Goal: Task Accomplishment & Management: Manage account settings

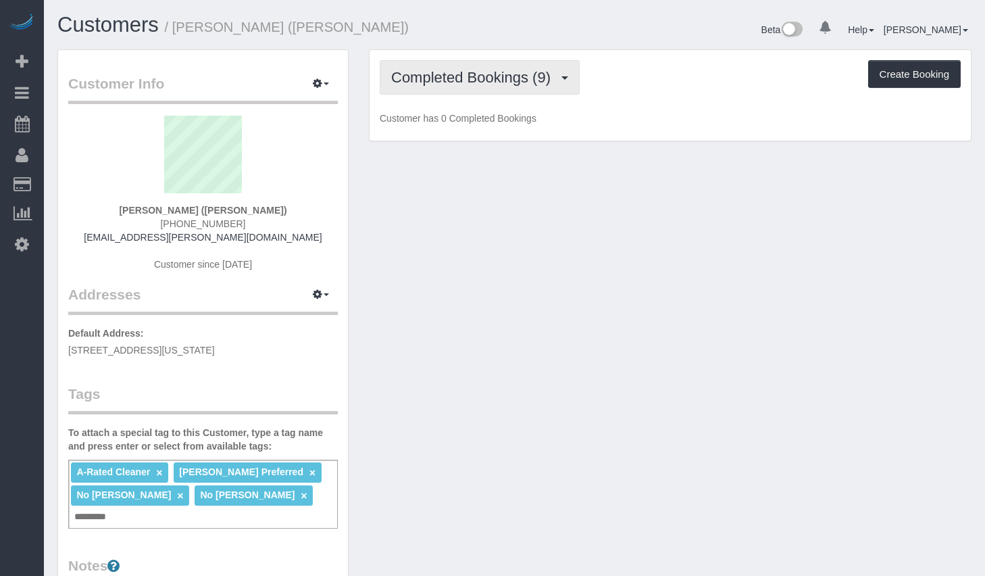
click at [476, 82] on span "Completed Bookings (9)" at bounding box center [474, 77] width 166 height 17
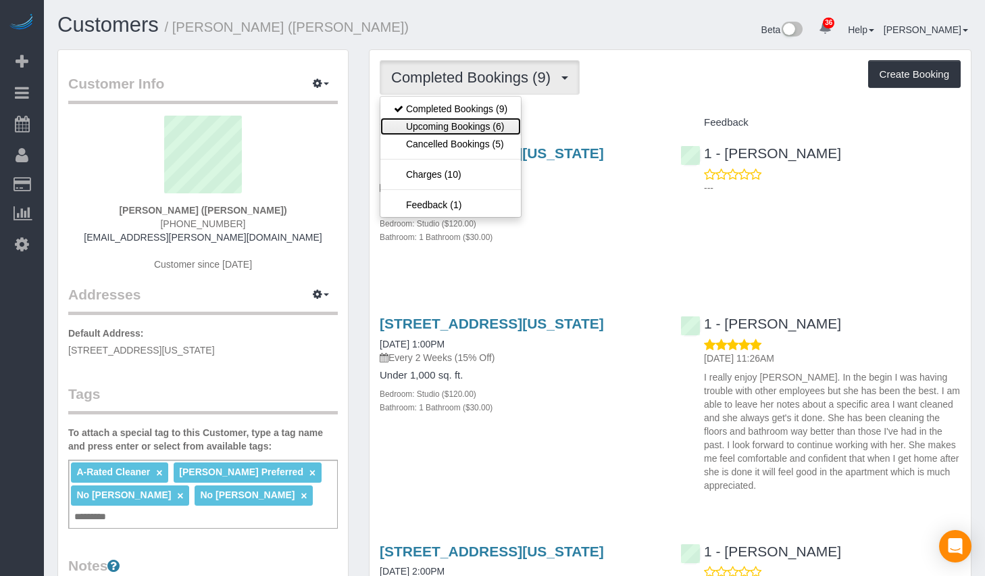
click at [460, 124] on link "Upcoming Bookings (6)" at bounding box center [451, 127] width 141 height 18
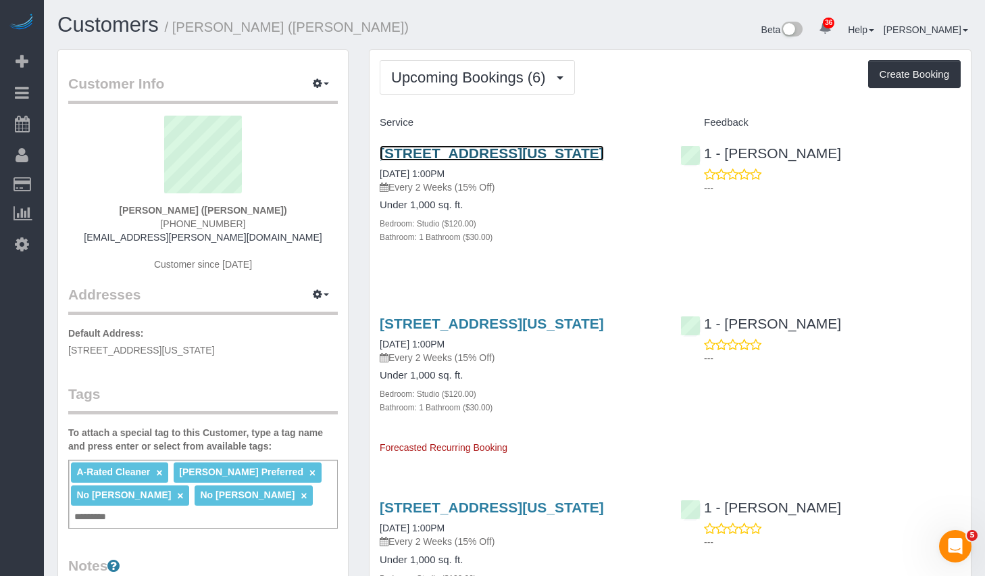
click at [442, 157] on link "140 Riverside Blvd, Apt. 1007, New York, NY 10069" at bounding box center [492, 153] width 224 height 16
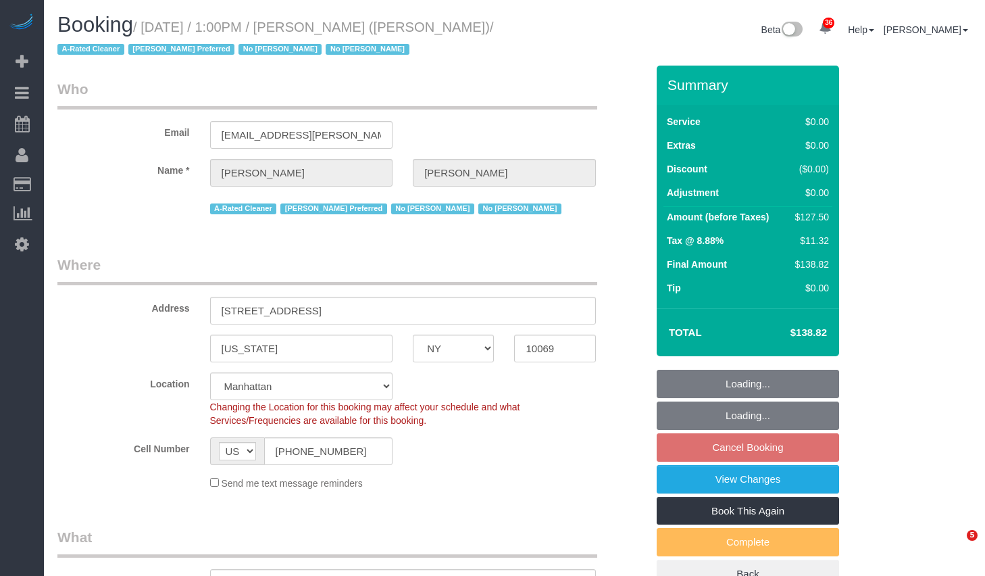
select select "NY"
select select "number:89"
select select "number:90"
select select "number:15"
select select "number:6"
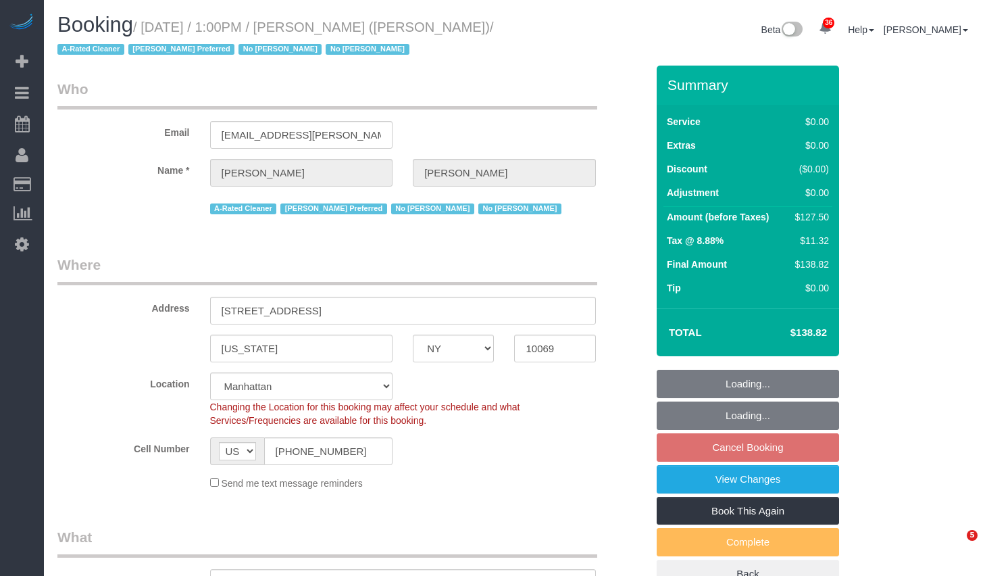
select select "object:974"
select select "spot6"
select select "object:1505"
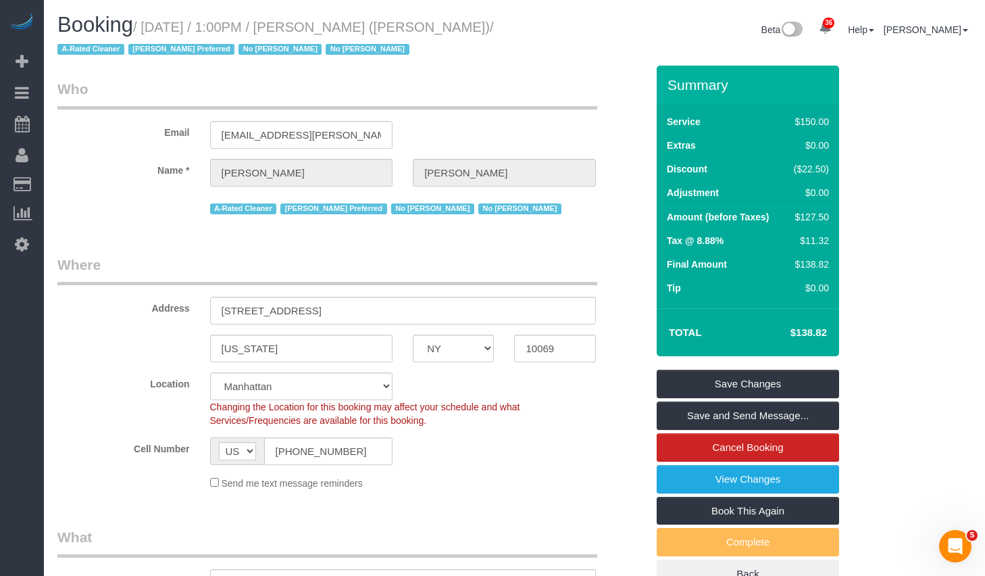
drag, startPoint x: 154, startPoint y: 30, endPoint x: 479, endPoint y: 28, distance: 324.4
click at [479, 28] on small "/ [DATE] / 1:00PM / [PERSON_NAME] ([PERSON_NAME]) / A-Rated Cleaner [PERSON_NAM…" at bounding box center [275, 39] width 437 height 38
copy small "[DATE] / 1:00PM / [PERSON_NAME] ([PERSON_NAME])"
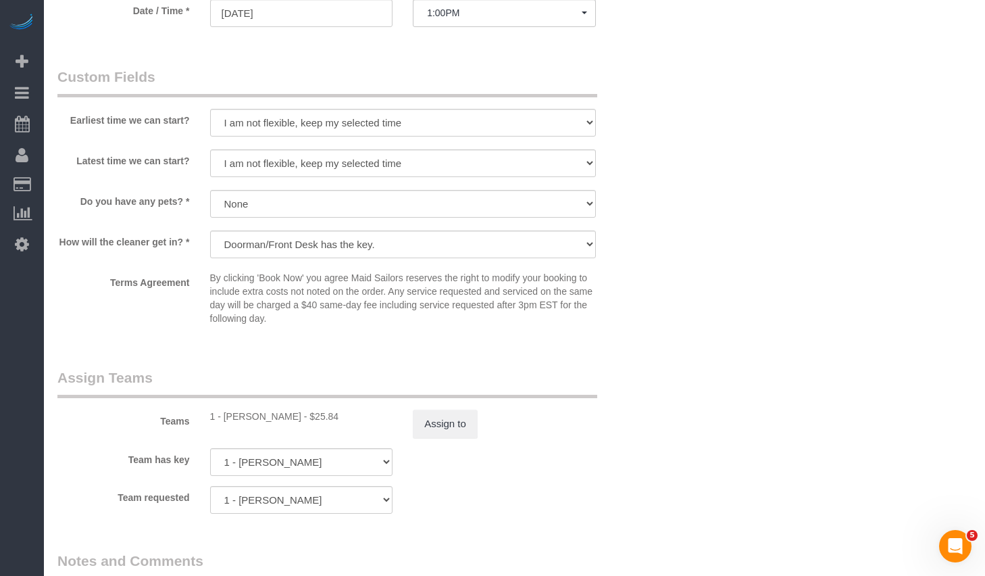
scroll to position [1663, 0]
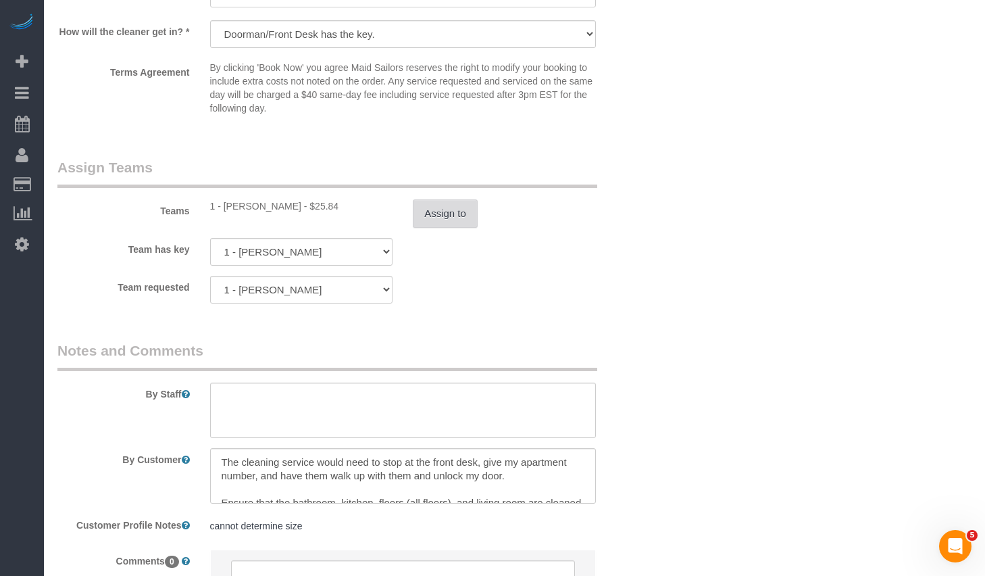
click at [428, 209] on button "Assign to" at bounding box center [445, 213] width 65 height 28
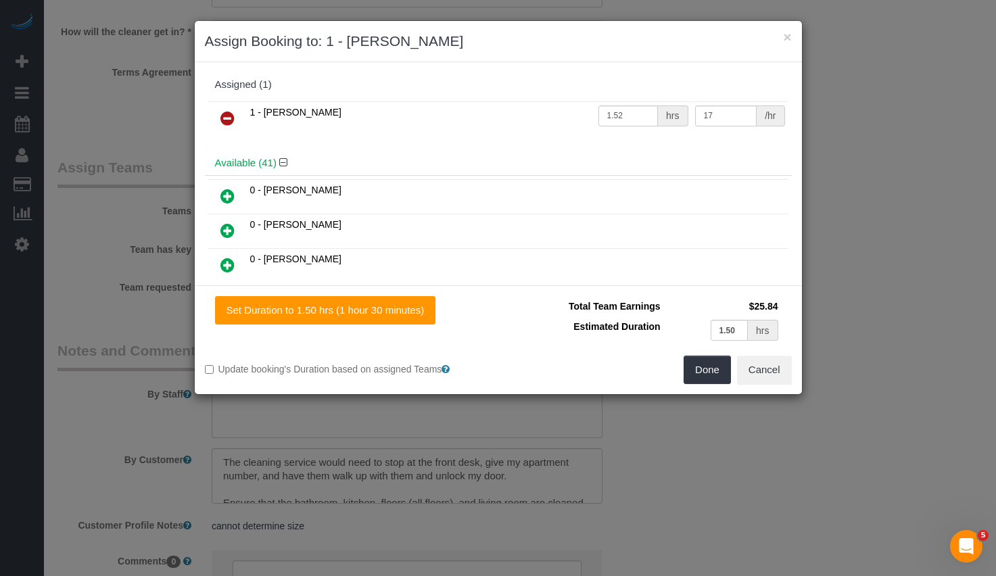
click at [227, 119] on icon at bounding box center [227, 118] width 14 height 16
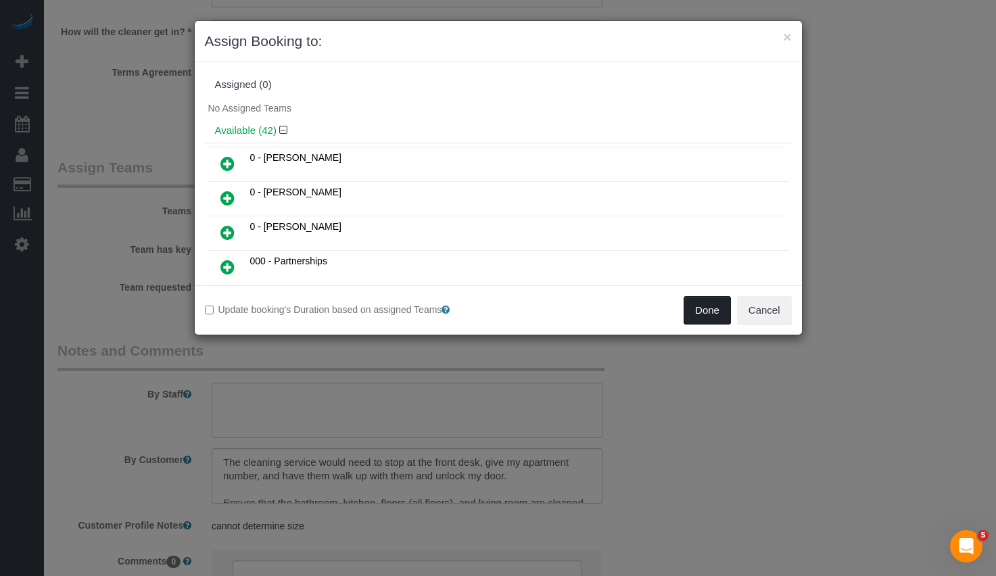
click at [700, 316] on button "Done" at bounding box center [706, 310] width 47 height 28
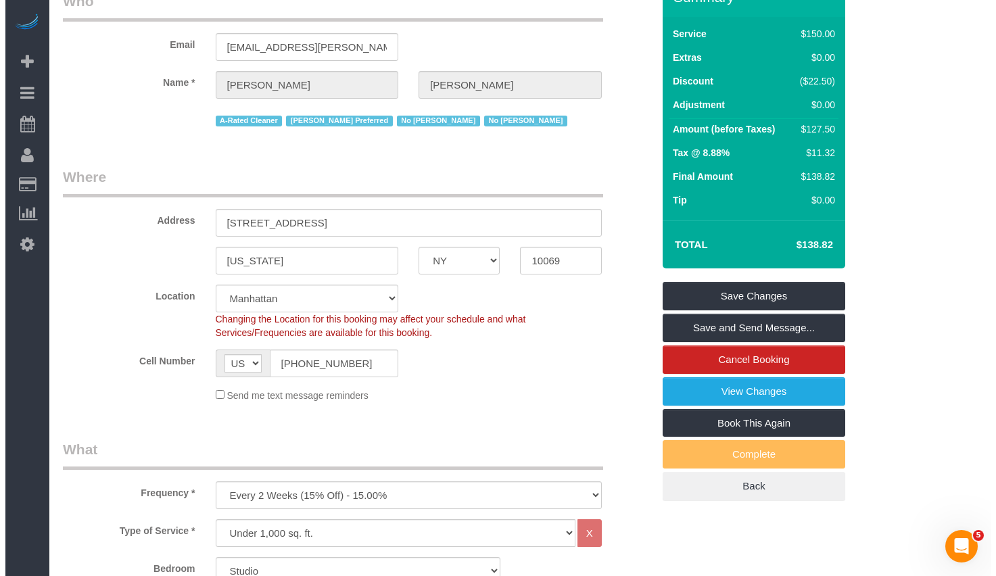
scroll to position [0, 0]
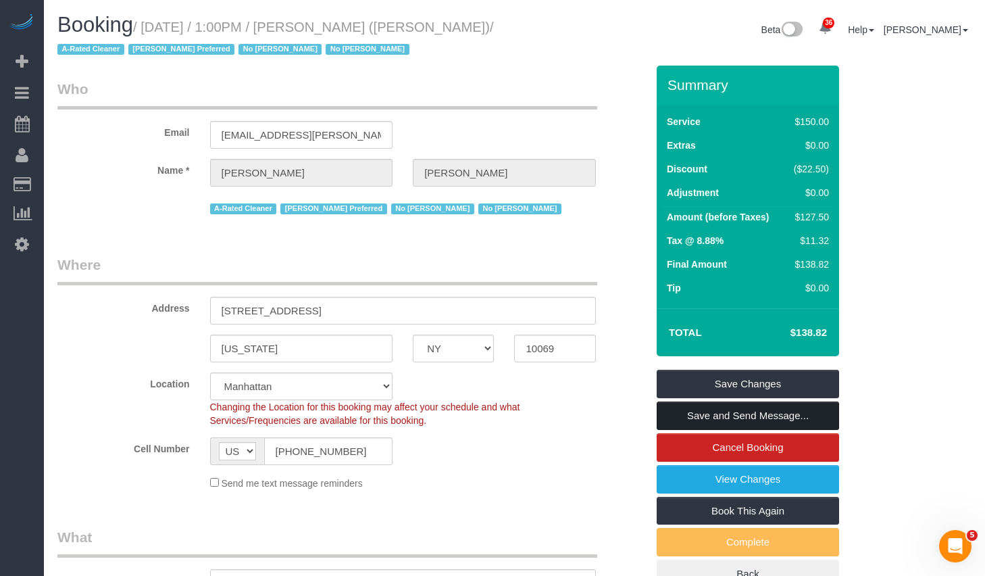
click at [712, 420] on link "Save and Send Message..." at bounding box center [748, 415] width 182 height 28
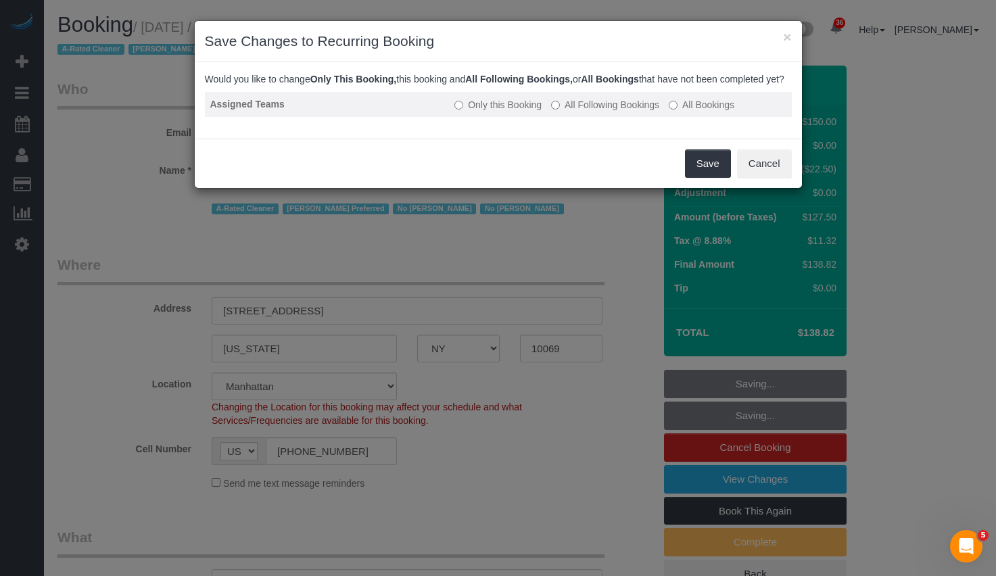
click at [596, 112] on label "All Following Bookings" at bounding box center [605, 105] width 108 height 14
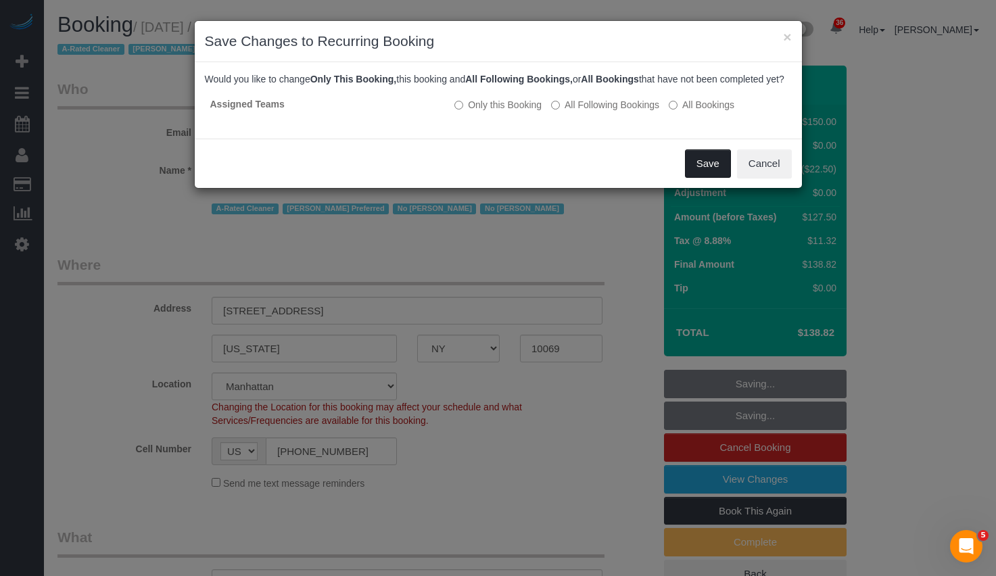
click at [703, 178] on button "Save" at bounding box center [708, 163] width 46 height 28
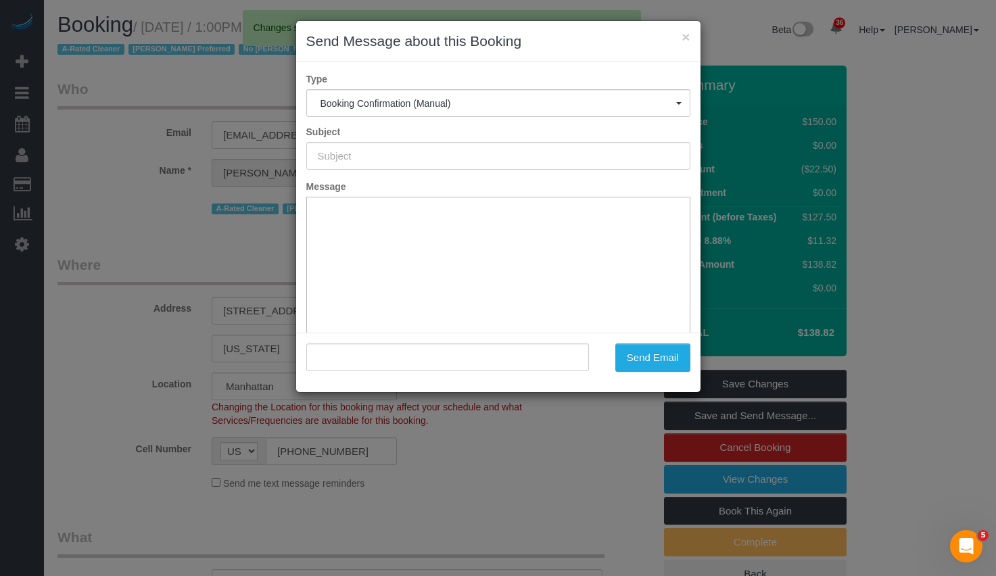
type input "Cleaning Confirmed for 10/22/2025 at 1:00pm"
type input ""Yannil Gonzalez" <ygonzalez@cooley.com>"
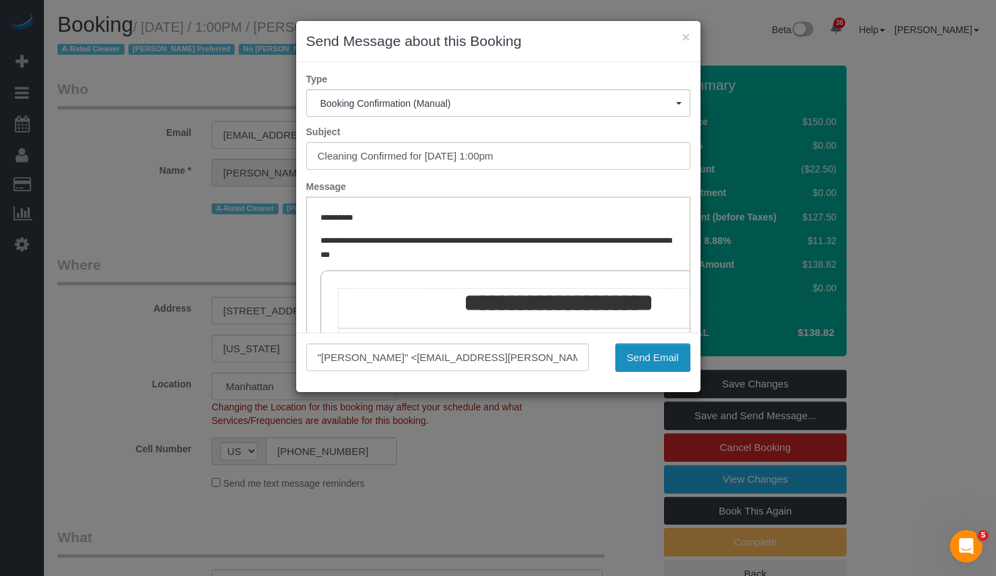
click at [622, 354] on button "Send Email" at bounding box center [652, 357] width 75 height 28
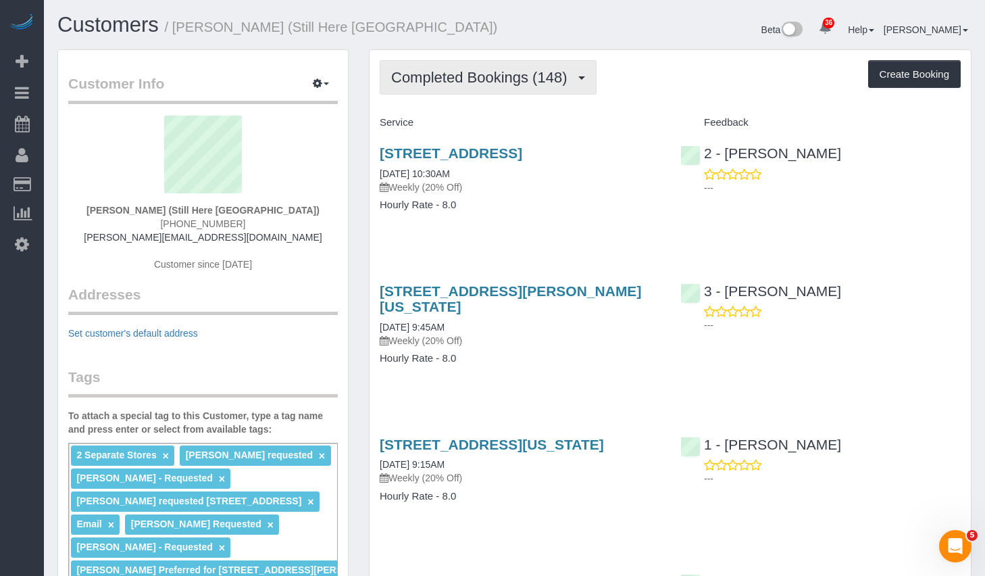
click at [531, 74] on span "Completed Bookings (148)" at bounding box center [482, 77] width 182 height 17
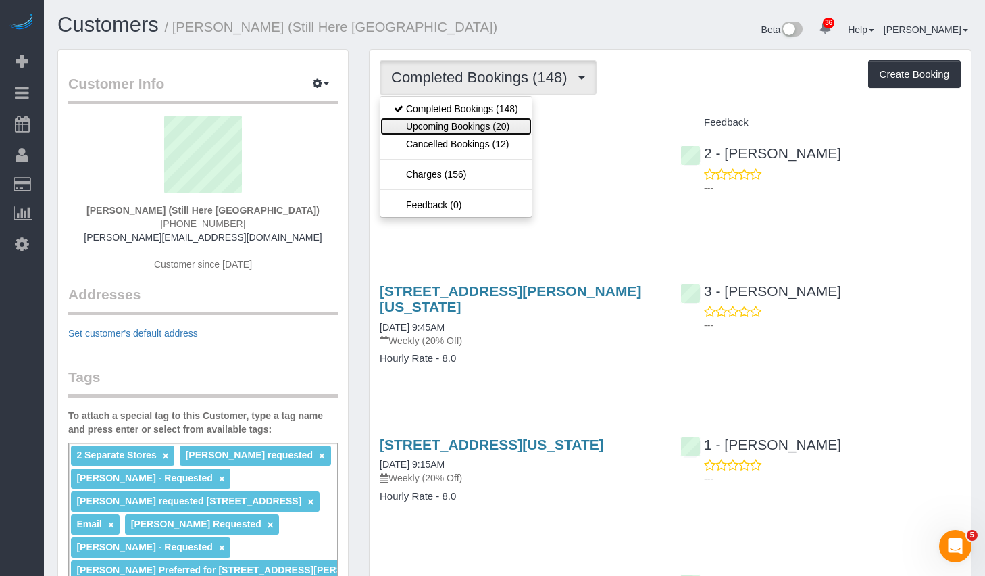
click at [439, 125] on link "Upcoming Bookings (20)" at bounding box center [456, 127] width 151 height 18
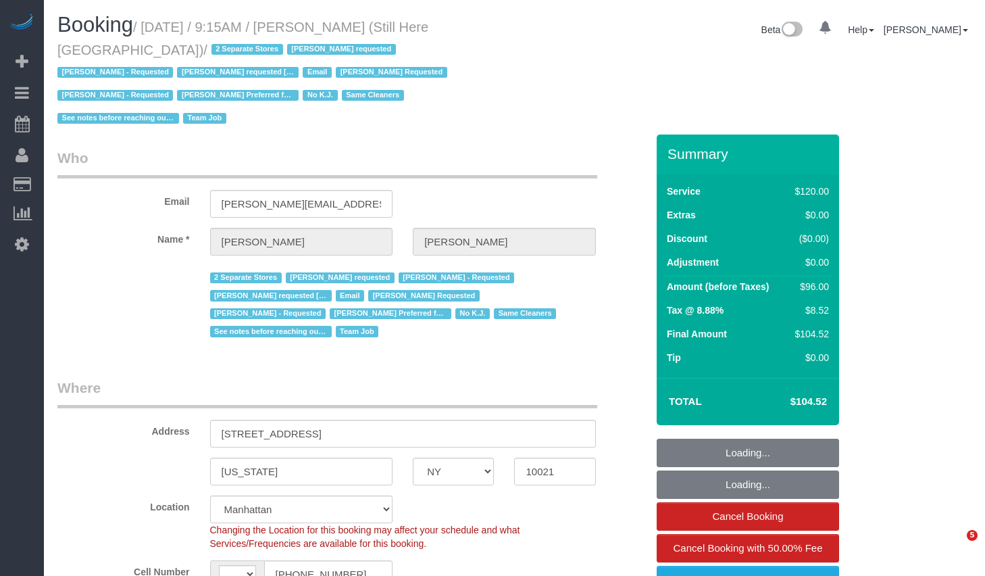
select select "NY"
select select "string:stripe-pm_1Oyz8t4VGloSiKo71skqOF54"
select select "90"
select select "number:89"
select select "number:90"
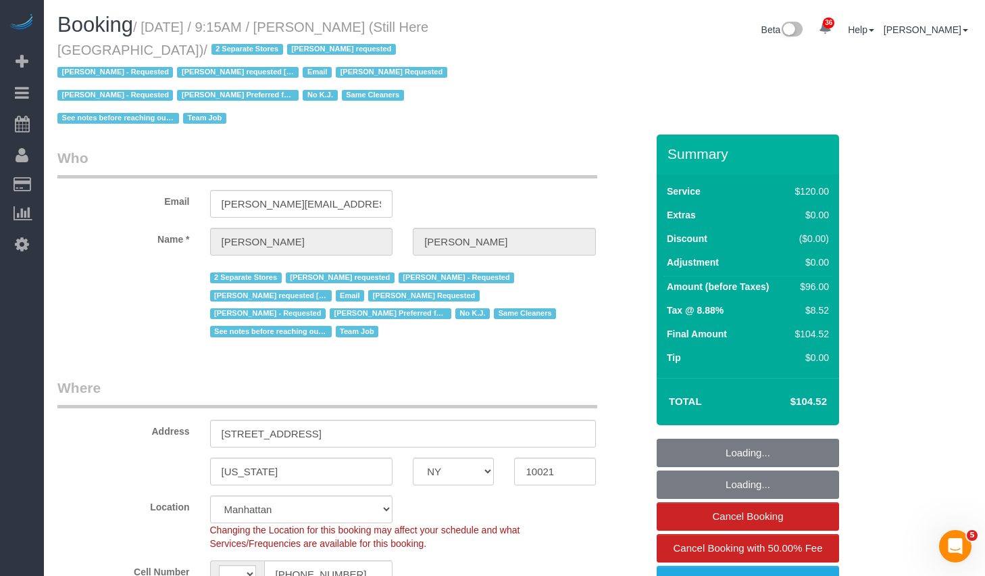
select select "number:15"
select select "number:5"
select select "string:US"
select select "object:1558"
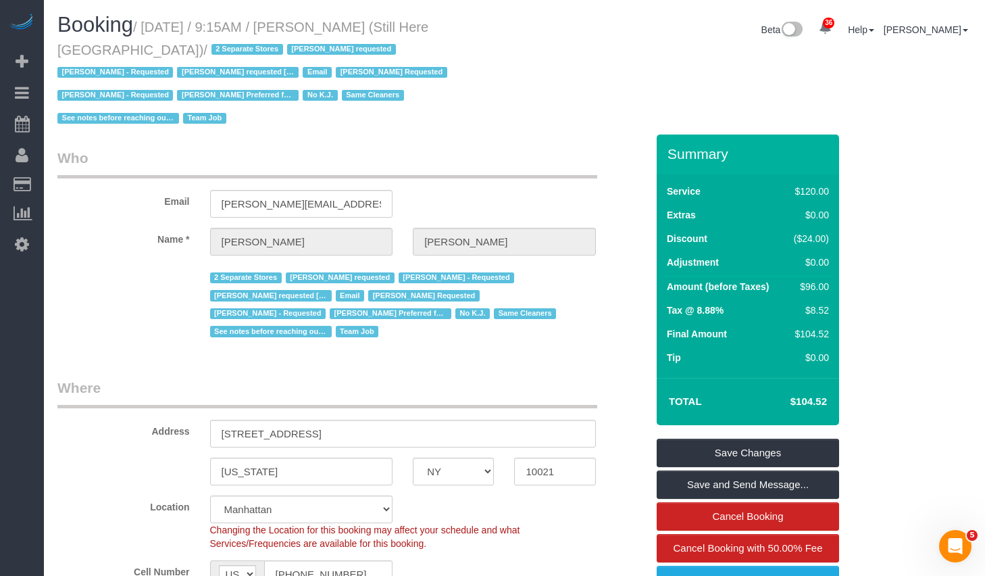
drag, startPoint x: 154, startPoint y: 25, endPoint x: 122, endPoint y: 51, distance: 41.4
click at [122, 51] on small "/ October 06, 2025 / 9:15AM / Francesca Racanelli (Still Here NYC) / 2 Separate…" at bounding box center [254, 73] width 394 height 107
copy small "October 06, 2025 / 9:15AM / Francesca Racanelli (Still Here NYC)"
click at [159, 24] on small "/ October 06, 2025 / 9:15AM / Francesca Racanelli (Still Here NYC) / 2 Separate…" at bounding box center [254, 73] width 394 height 107
drag, startPoint x: 155, startPoint y: 24, endPoint x: 123, endPoint y: 55, distance: 44.0
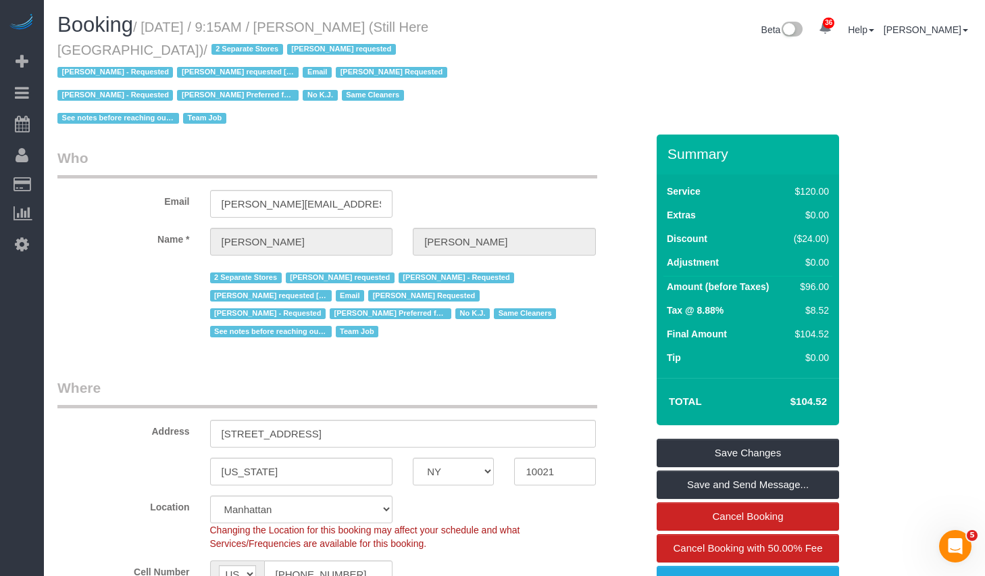
click at [123, 55] on small "/ October 06, 2025 / 9:15AM / Francesca Racanelli (Still Here NYC) / 2 Separate…" at bounding box center [254, 73] width 394 height 107
copy small "October 06, 2025 / 9:15AM / Francesca Racanelli (Still Here NYC)"
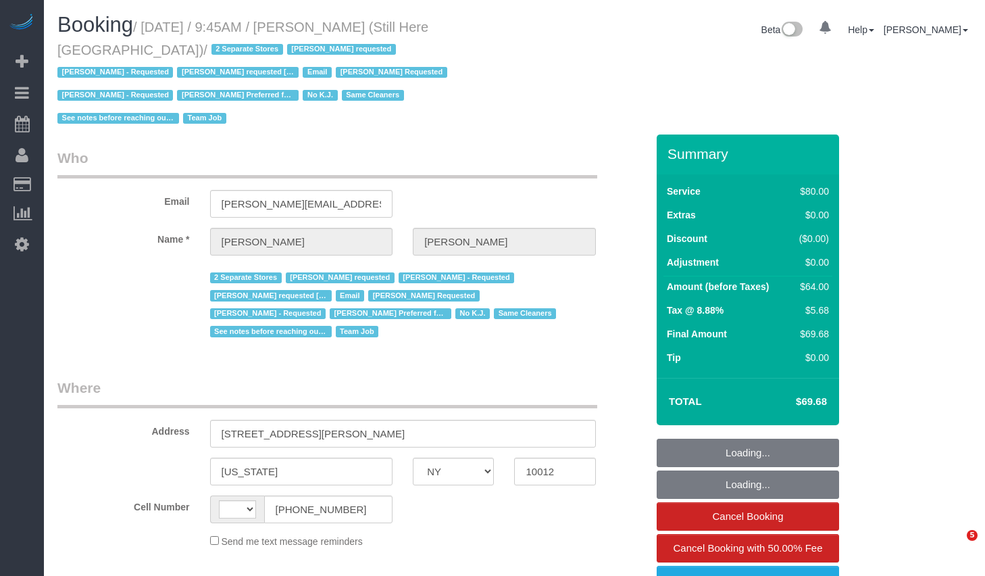
select select "NY"
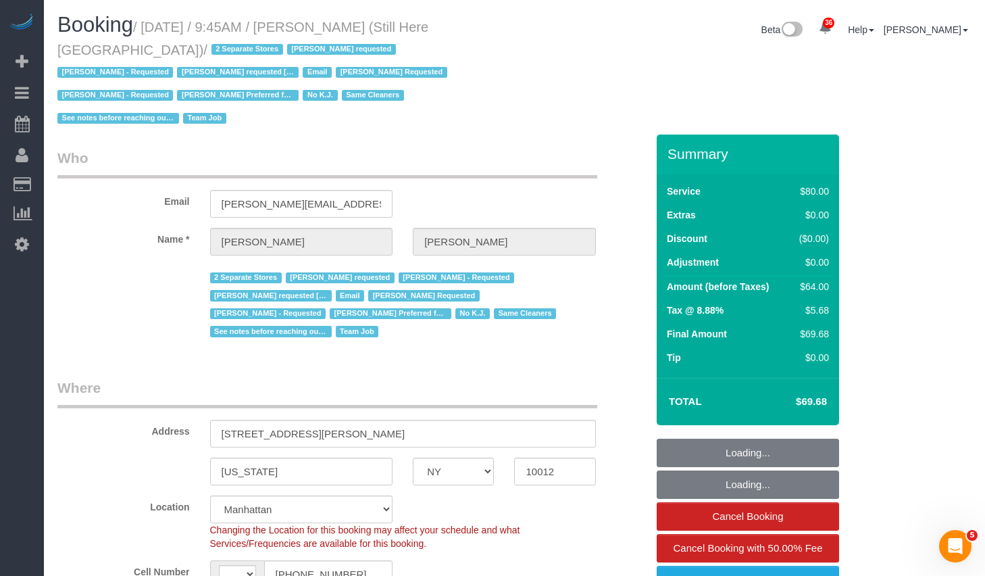
select select "object:1020"
select select "string:US"
select select "string:stripe-pm_1Oyz8t4VGloSiKo71skqOF54"
select select "number:89"
select select "number:90"
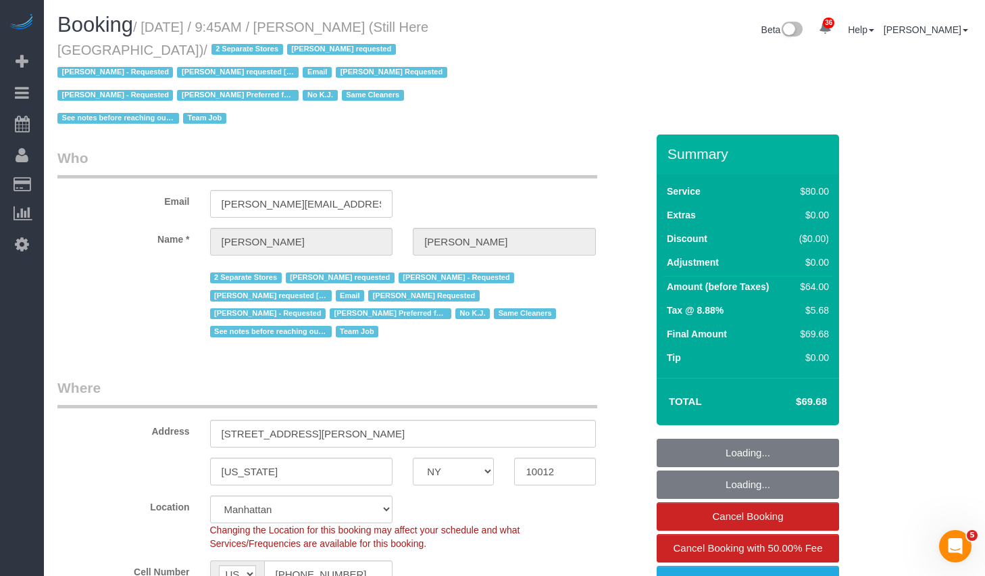
select select "number:15"
select select "number:5"
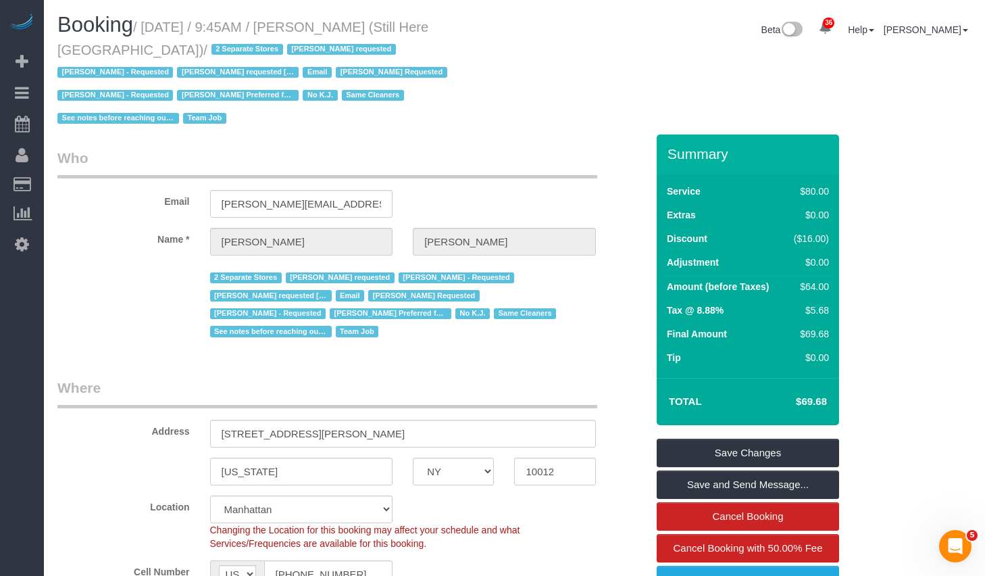
drag, startPoint x: 153, startPoint y: 27, endPoint x: 122, endPoint y: 55, distance: 42.6
click at [122, 55] on small "/ October 06, 2025 / 9:45AM / Francesca Racanelli (Still Here NYC) / 2 Separate…" at bounding box center [254, 73] width 394 height 107
copy small "October 06, 2025 / 9:45AM / Francesca Racanelli (Still Here NYC)"
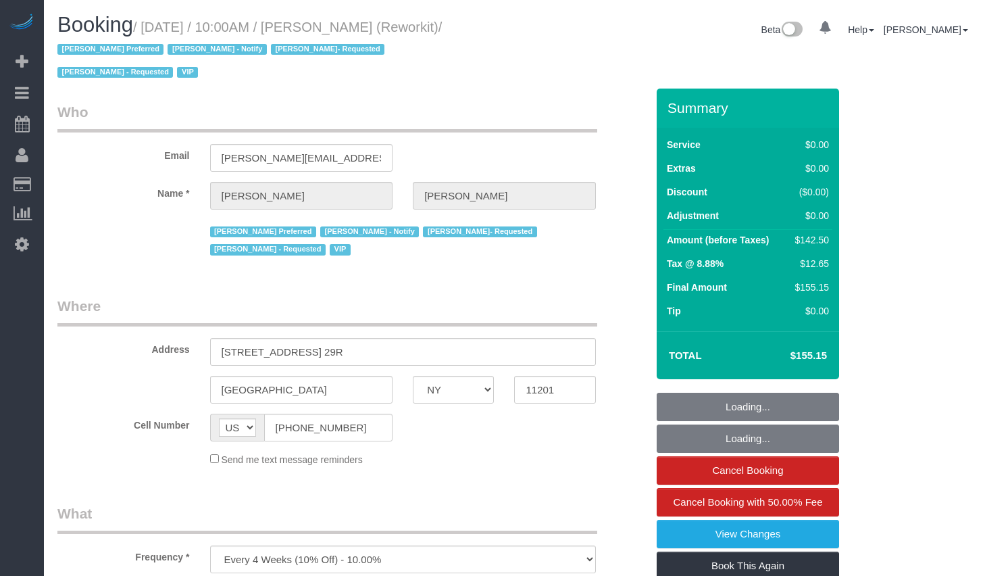
select select "NY"
select select "number:57"
select select "number:71"
select select "number:15"
select select "number:5"
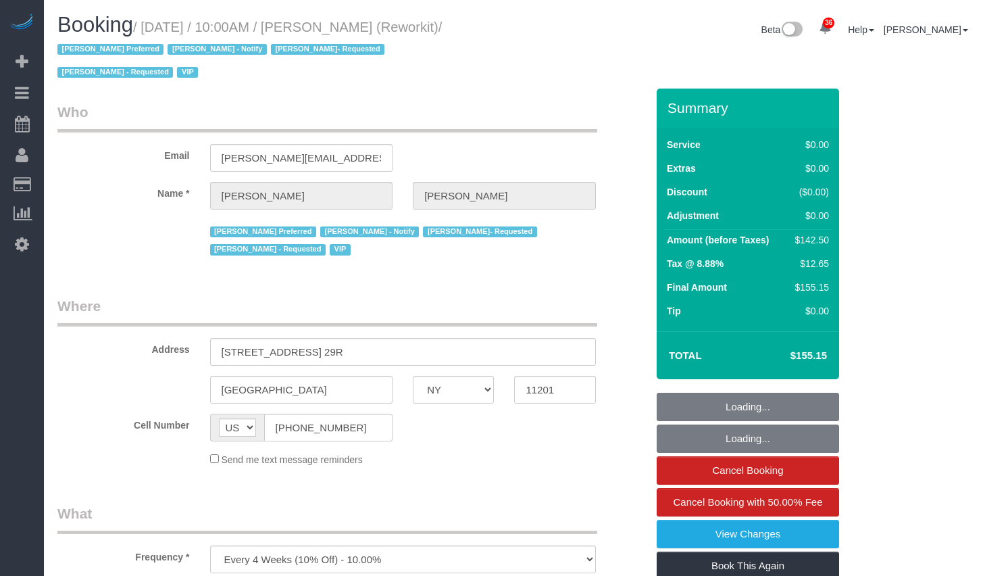
select select "spot1"
select select "string:stripe-pm_1RyG414VGloSiKo7B97flFS0"
select select "61901"
select select "3"
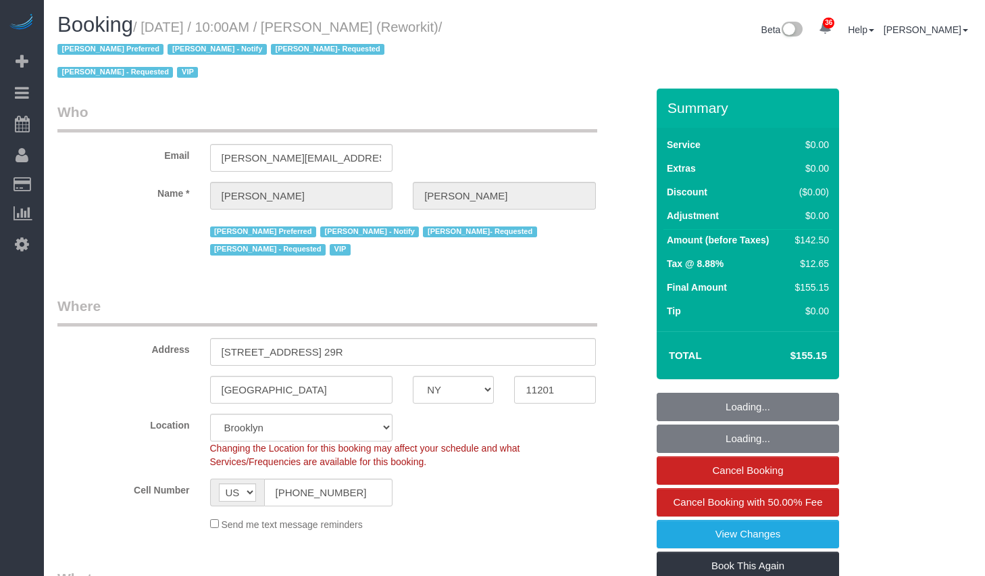
select select "spot47"
select select "object:1432"
select select "3"
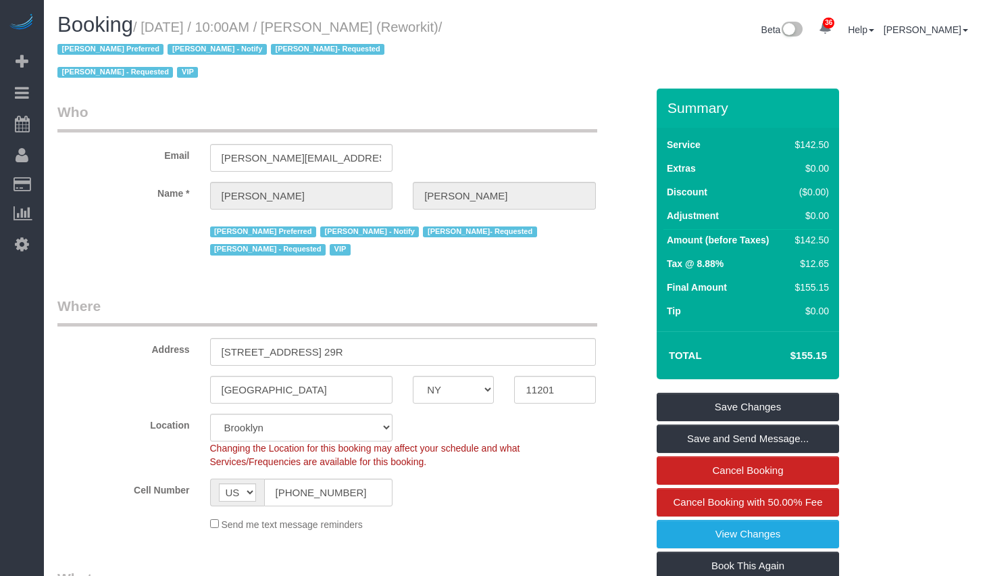
drag, startPoint x: 153, startPoint y: 28, endPoint x: 468, endPoint y: 31, distance: 314.3
click at [442, 31] on small "/ October 06, 2025 / 10:00AM / Jess Wass (Reworkit) / Anette Lopez Preferred Ja…" at bounding box center [249, 50] width 385 height 61
copy small "October 06, 2025 / 10:00AM / Jess Wass (Reworkit)"
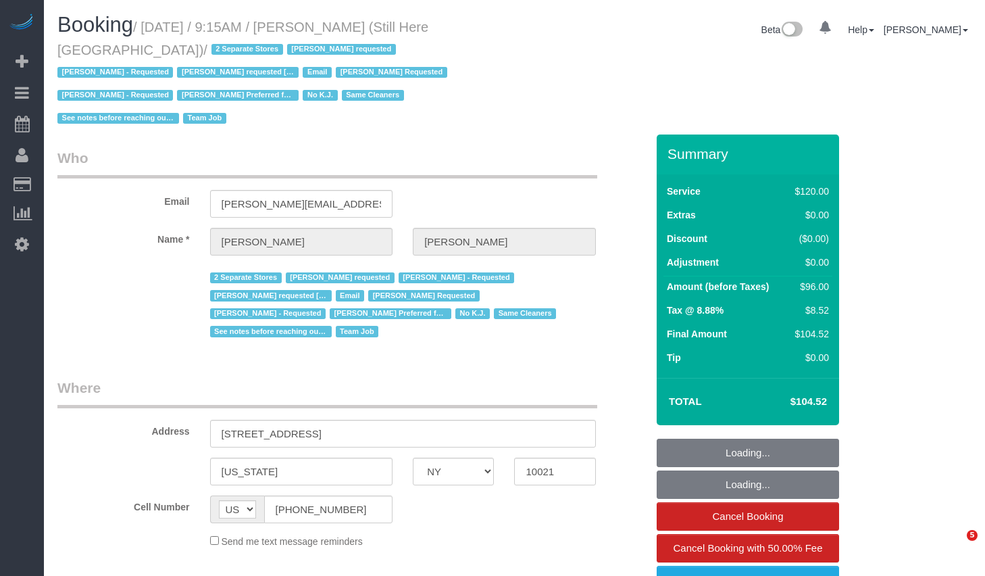
select select "NY"
select select "90"
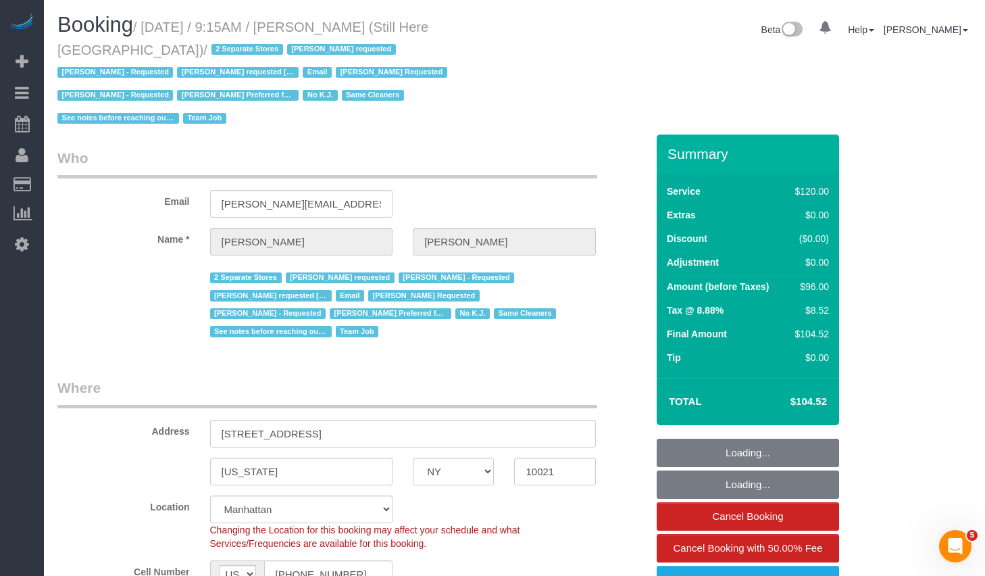
select select "object:1012"
select select "string:stripe-pm_1Oyz8t4VGloSiKo71skqOF54"
select select "object:1175"
select select "number:89"
select select "number:90"
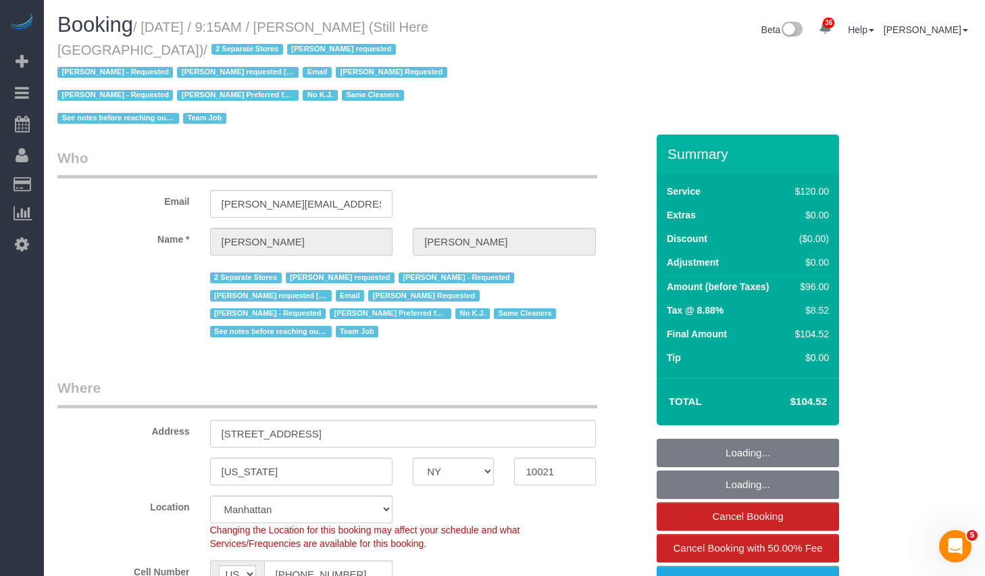
select select "number:15"
select select "number:5"
click at [362, 422] on input "[STREET_ADDRESS]" at bounding box center [403, 434] width 386 height 28
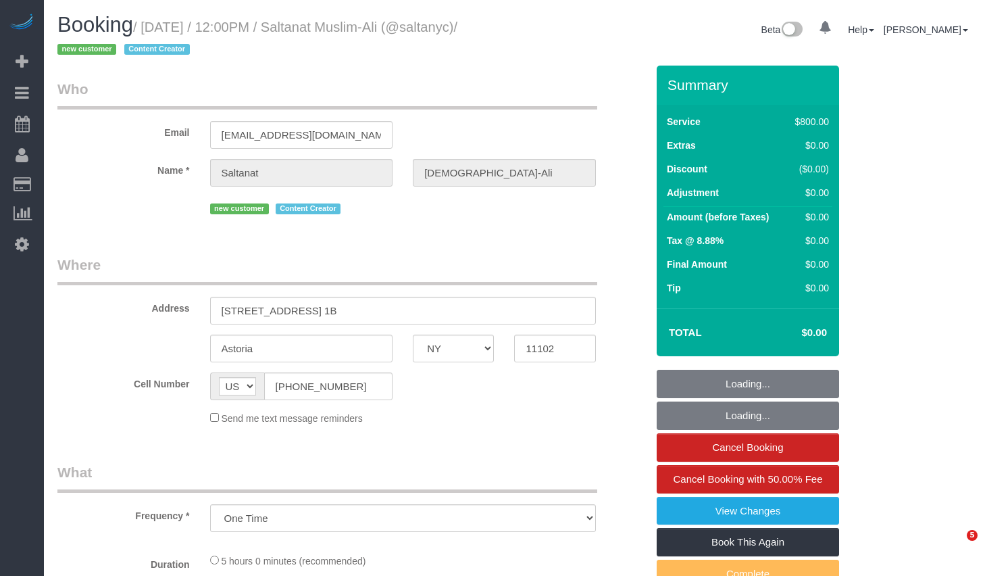
select select "NY"
select select "number:89"
select select "number:90"
select select "number:15"
select select "number:5"
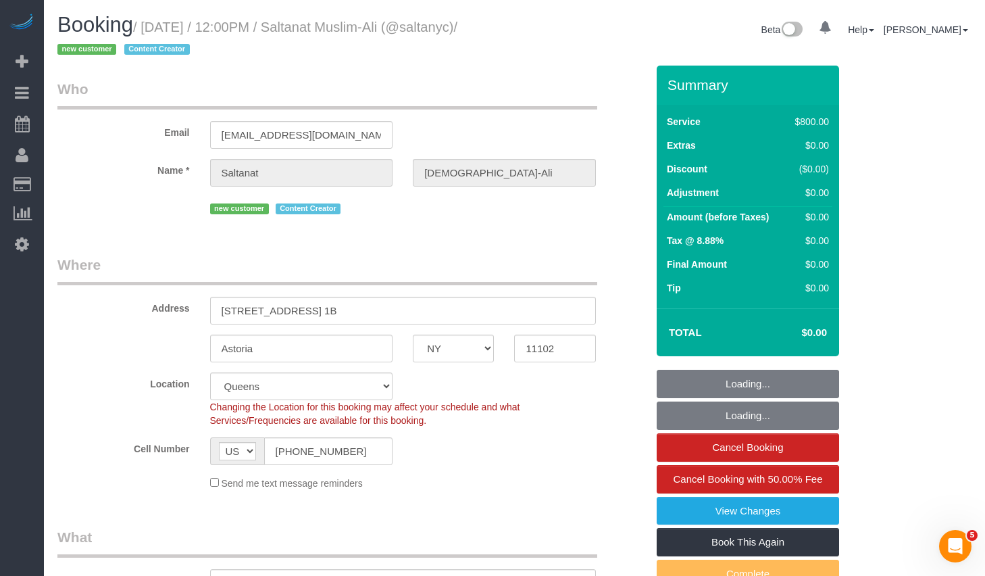
select select "object:978"
select select "string:stripe-pm_1SEdT24VGloSiKo793oIoqer"
select select "2"
select select "300"
select select "spot1"
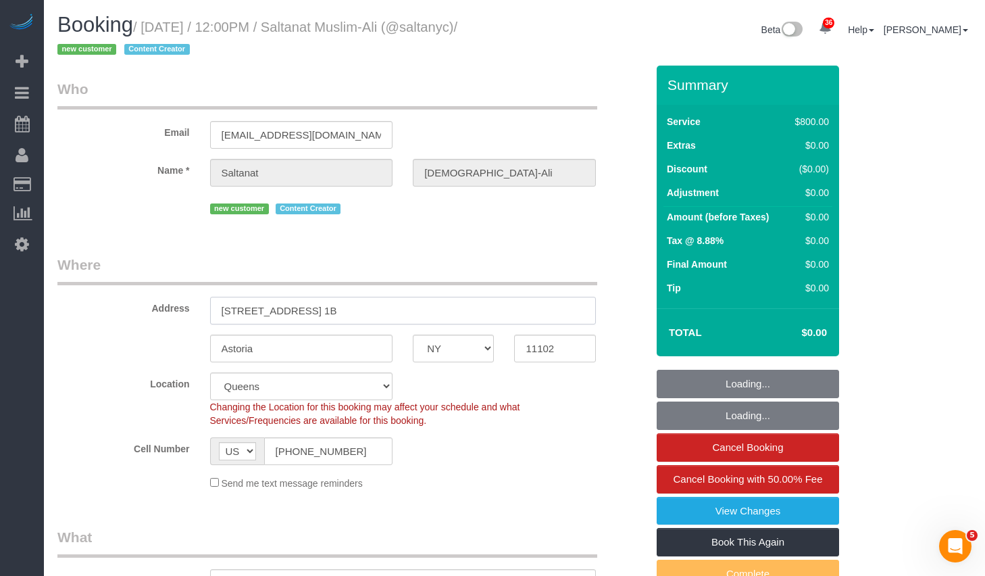
click at [399, 309] on input "30-13 30th Street, Apt. 1B" at bounding box center [403, 311] width 386 height 28
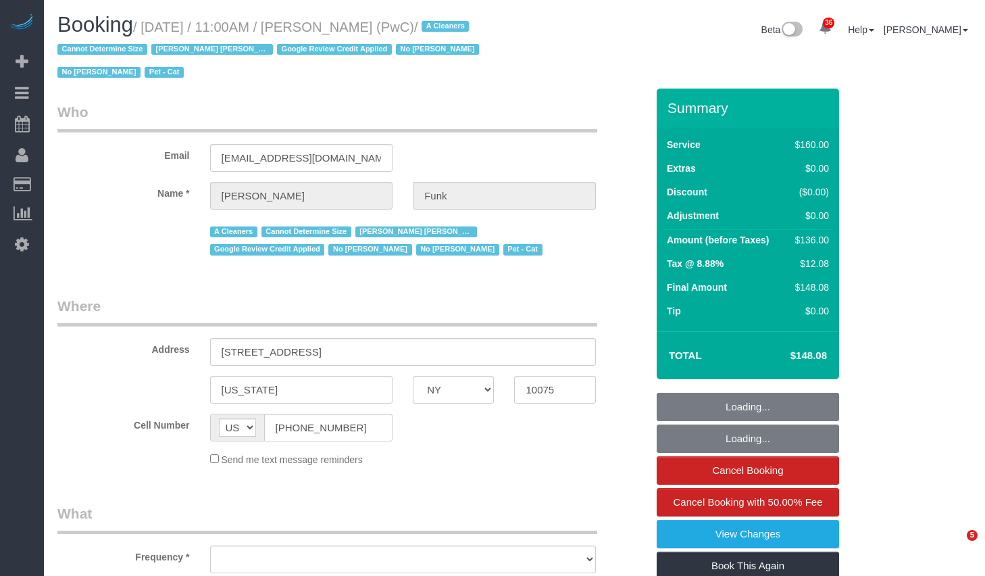
select select "NY"
select select "object:843"
select select "string:stripe-pm_1QlAxD4VGloSiKo7inAVI4md"
select select "spot1"
select select "number:57"
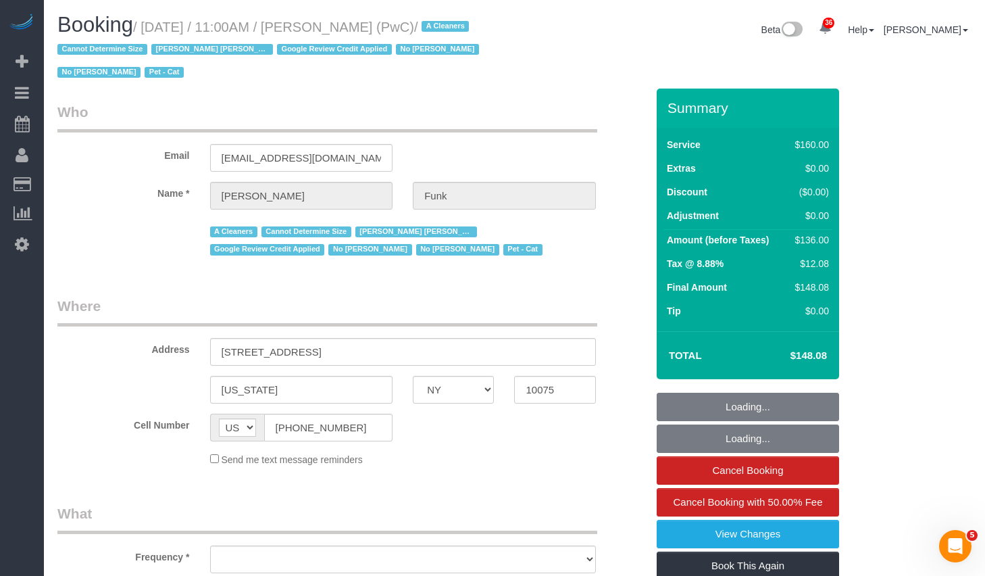
select select "number:71"
select select "number:14"
select select "number:5"
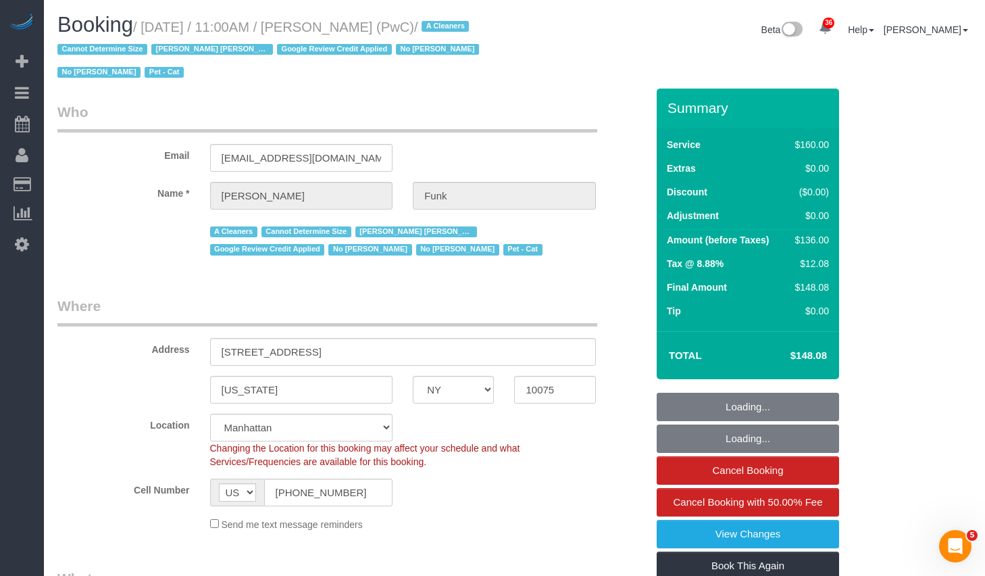
select select "object:1083"
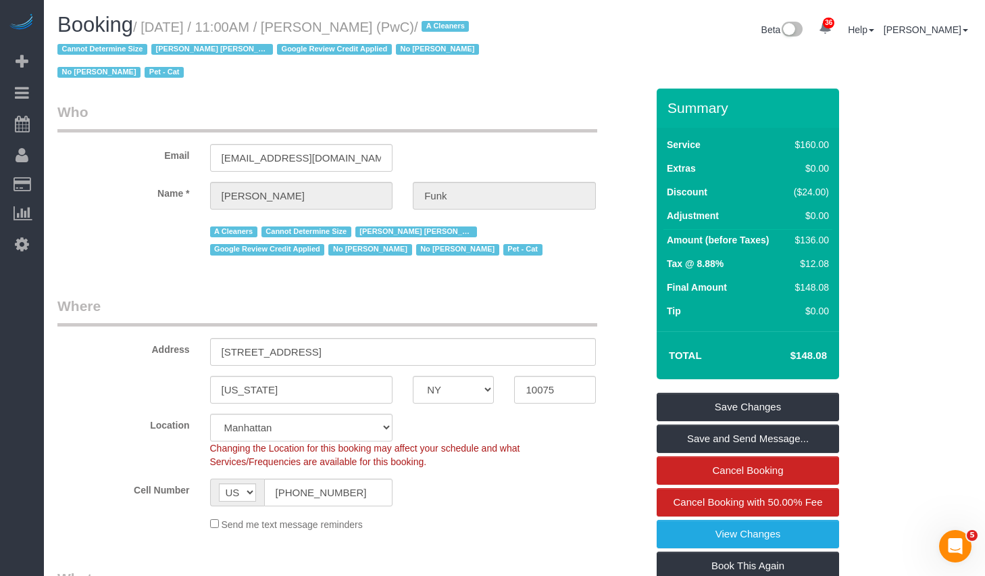
drag, startPoint x: 155, startPoint y: 27, endPoint x: 433, endPoint y: 31, distance: 278.5
click at [433, 31] on small "/ [DATE] / 11:00AM / [PERSON_NAME] (PwC) / A Cleaners Cannot Determine Size [PE…" at bounding box center [270, 50] width 426 height 61
copy small "[DATE] / 11:00AM / [PERSON_NAME] (PwC)"
